Goal: Communication & Community: Answer question/provide support

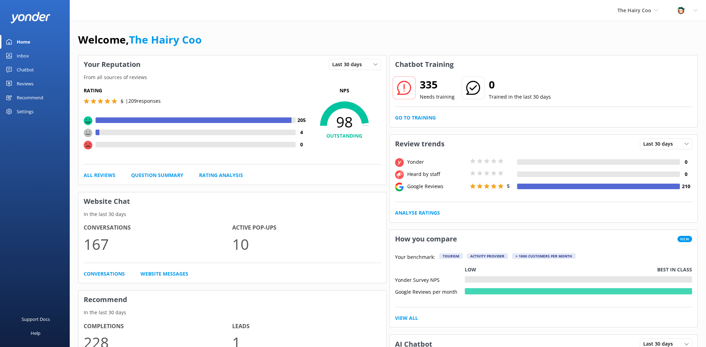
click at [12, 55] on link "Inbox" at bounding box center [35, 56] width 70 height 14
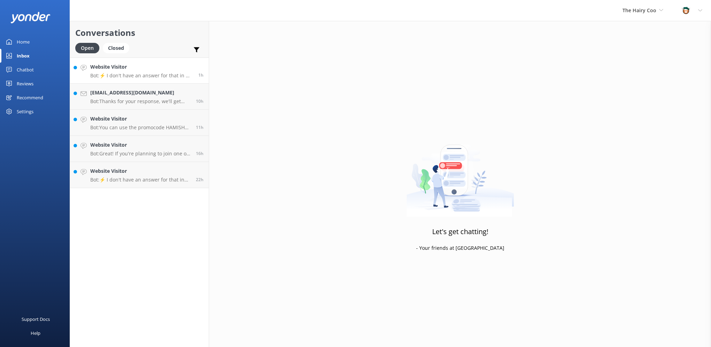
click at [158, 73] on p "Bot: ⚡ I don't have an answer for that in my knowledge base. Please try and rep…" at bounding box center [141, 76] width 103 height 6
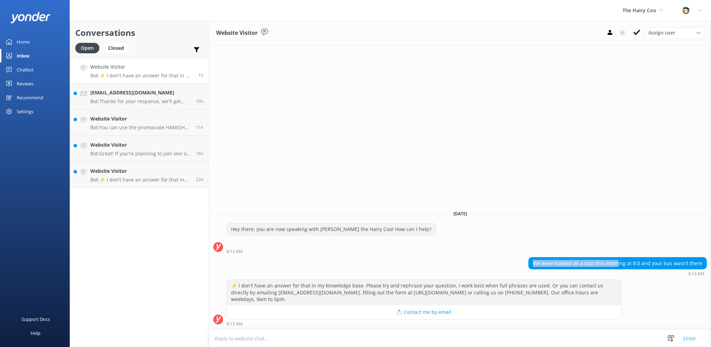
drag, startPoint x: 535, startPoint y: 259, endPoint x: 621, endPoint y: 259, distance: 85.8
click at [621, 259] on div "We were booked on a tour this morning at 8:0 and your bus wasn’t there" at bounding box center [618, 264] width 178 height 12
click at [586, 262] on div "We were booked on a tour this morning at 8:0 and your bus wasn’t there" at bounding box center [618, 264] width 178 height 12
click at [639, 33] on icon at bounding box center [637, 32] width 7 height 7
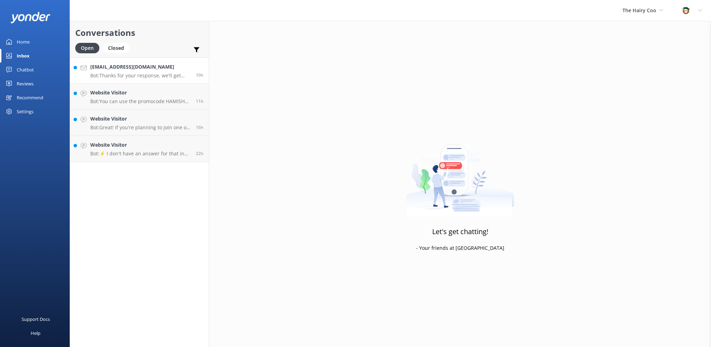
click at [127, 75] on p "Bot: Thanks for your response, we'll get back to you as soon as we can during o…" at bounding box center [140, 76] width 100 height 6
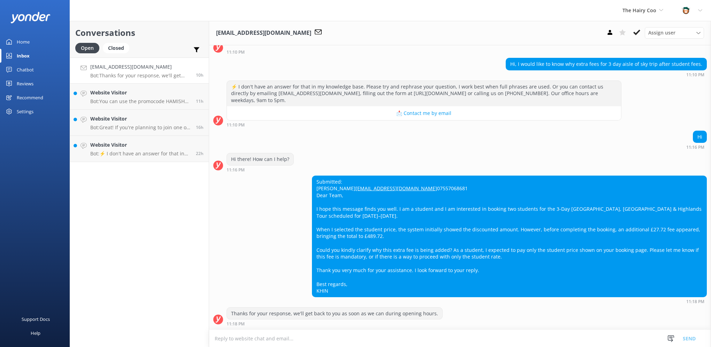
scroll to position [490, 0]
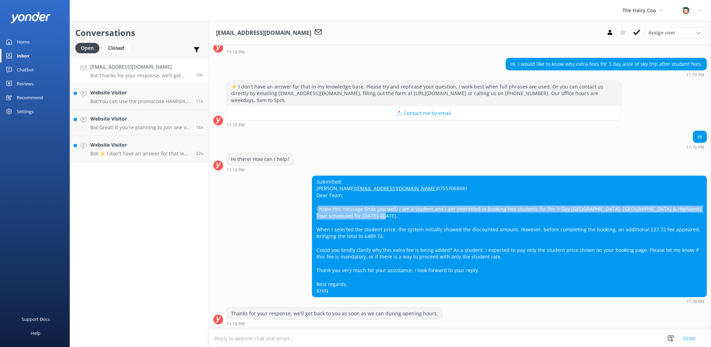
drag, startPoint x: 312, startPoint y: 210, endPoint x: 453, endPoint y: 217, distance: 141.1
click at [453, 217] on div "Submitted: [PERSON_NAME] [EMAIL_ADDRESS][DOMAIN_NAME] 07557068681 Dear Team, I …" at bounding box center [509, 236] width 394 height 121
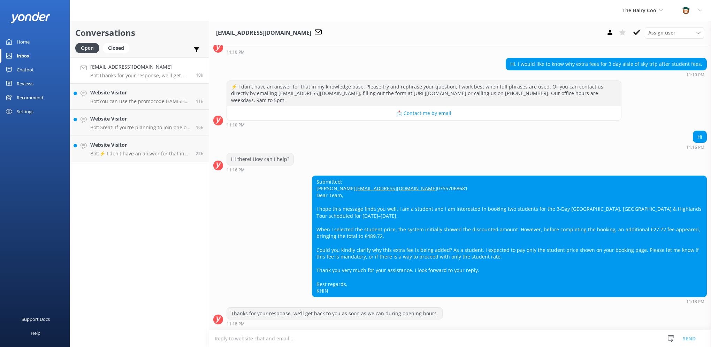
click at [447, 205] on div "Submitted: [PERSON_NAME] [EMAIL_ADDRESS][DOMAIN_NAME] 07557068681 Dear Team, I …" at bounding box center [509, 236] width 394 height 121
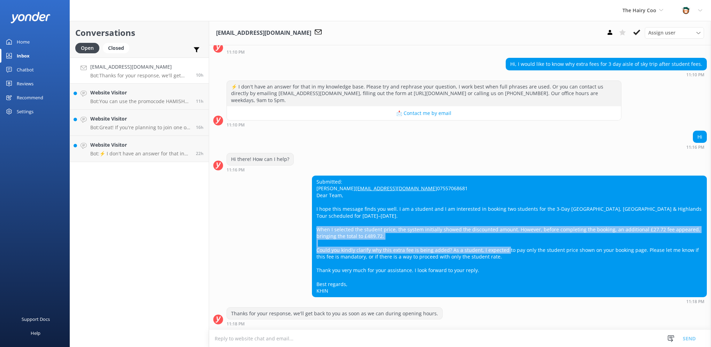
drag, startPoint x: 352, startPoint y: 229, endPoint x: 513, endPoint y: 248, distance: 161.9
click at [513, 248] on div "Submitted: [PERSON_NAME] [EMAIL_ADDRESS][DOMAIN_NAME] 07557068681 Dear Team, I …" at bounding box center [509, 236] width 394 height 121
click at [467, 245] on div "Submitted: [PERSON_NAME] [EMAIL_ADDRESS][DOMAIN_NAME] 07557068681 Dear Team, I …" at bounding box center [509, 236] width 394 height 121
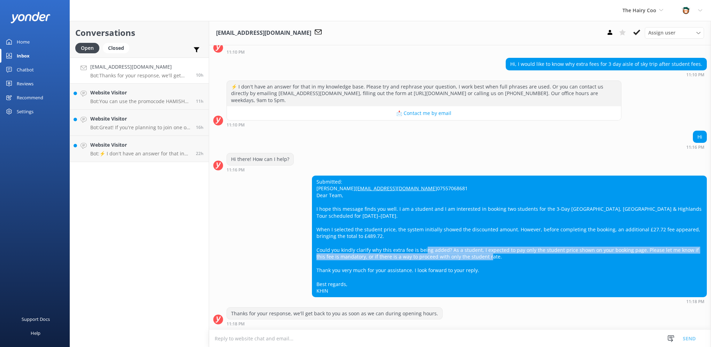
drag, startPoint x: 453, startPoint y: 250, endPoint x: 562, endPoint y: 261, distance: 109.4
click at [562, 261] on div "Submitted: [PERSON_NAME] [EMAIL_ADDRESS][DOMAIN_NAME] 07557068681 Dear Team, I …" at bounding box center [509, 236] width 394 height 121
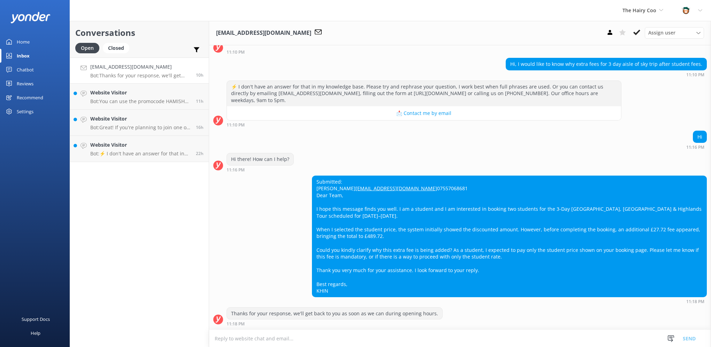
click at [445, 243] on div "Submitted: [PERSON_NAME] [EMAIL_ADDRESS][DOMAIN_NAME] 07557068681 Dear Team, I …" at bounding box center [509, 236] width 394 height 121
